Goal: Task Accomplishment & Management: Manage account settings

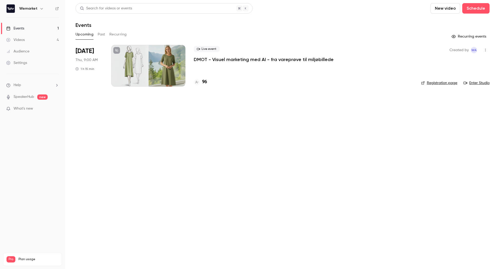
click at [239, 61] on p "DMOT - Visuel marketing med AI - fra vareprøve til miljøbillede" at bounding box center [264, 59] width 140 height 6
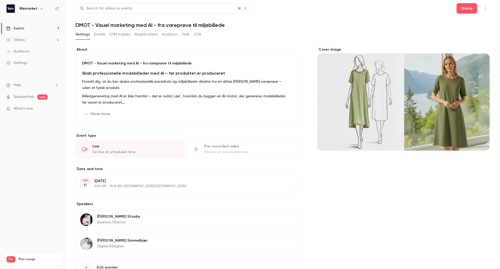
click at [150, 34] on button "Registrations" at bounding box center [146, 34] width 23 height 8
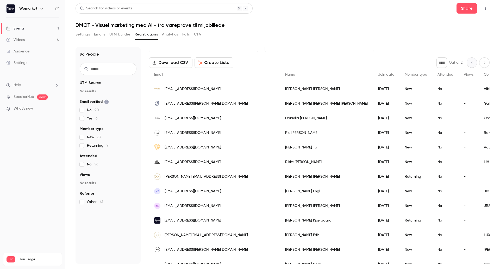
scroll to position [17, 0]
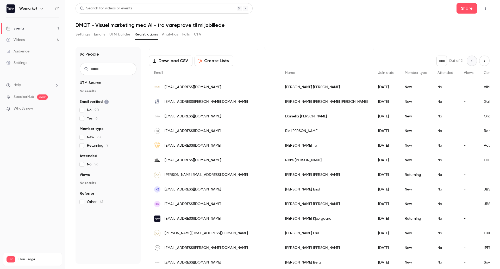
click at [482, 62] on icon "Next page" at bounding box center [485, 61] width 6 height 4
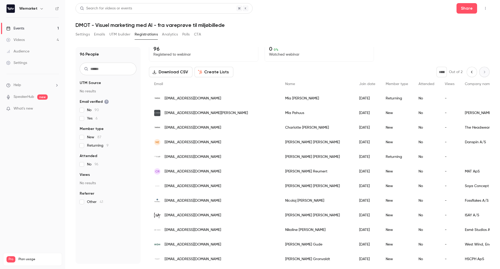
scroll to position [5, 0]
click at [469, 71] on icon "Previous page" at bounding box center [472, 72] width 6 height 4
type input "*"
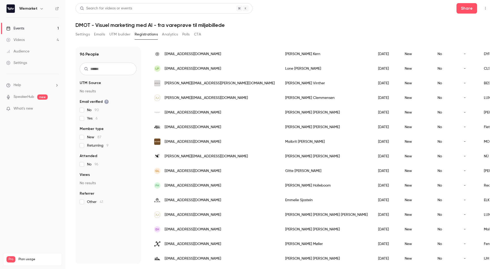
scroll to position [415, 0]
drag, startPoint x: 212, startPoint y: 157, endPoint x: 177, endPoint y: 157, distance: 34.9
click at [177, 157] on div "[PERSON_NAME][EMAIL_ADDRESS][DOMAIN_NAME]" at bounding box center [214, 155] width 131 height 15
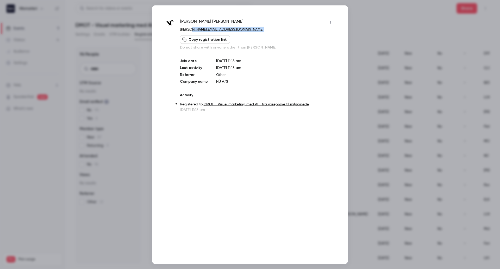
drag, startPoint x: 226, startPoint y: 32, endPoint x: 194, endPoint y: 30, distance: 31.8
click at [194, 30] on div "[PERSON_NAME] [EMAIL_ADDRESS][DOMAIN_NAME] Copy registration link Do not share …" at bounding box center [257, 34] width 155 height 32
copy div "[DOMAIN_NAME] Copy registration link"
